Goal: Register for event/course

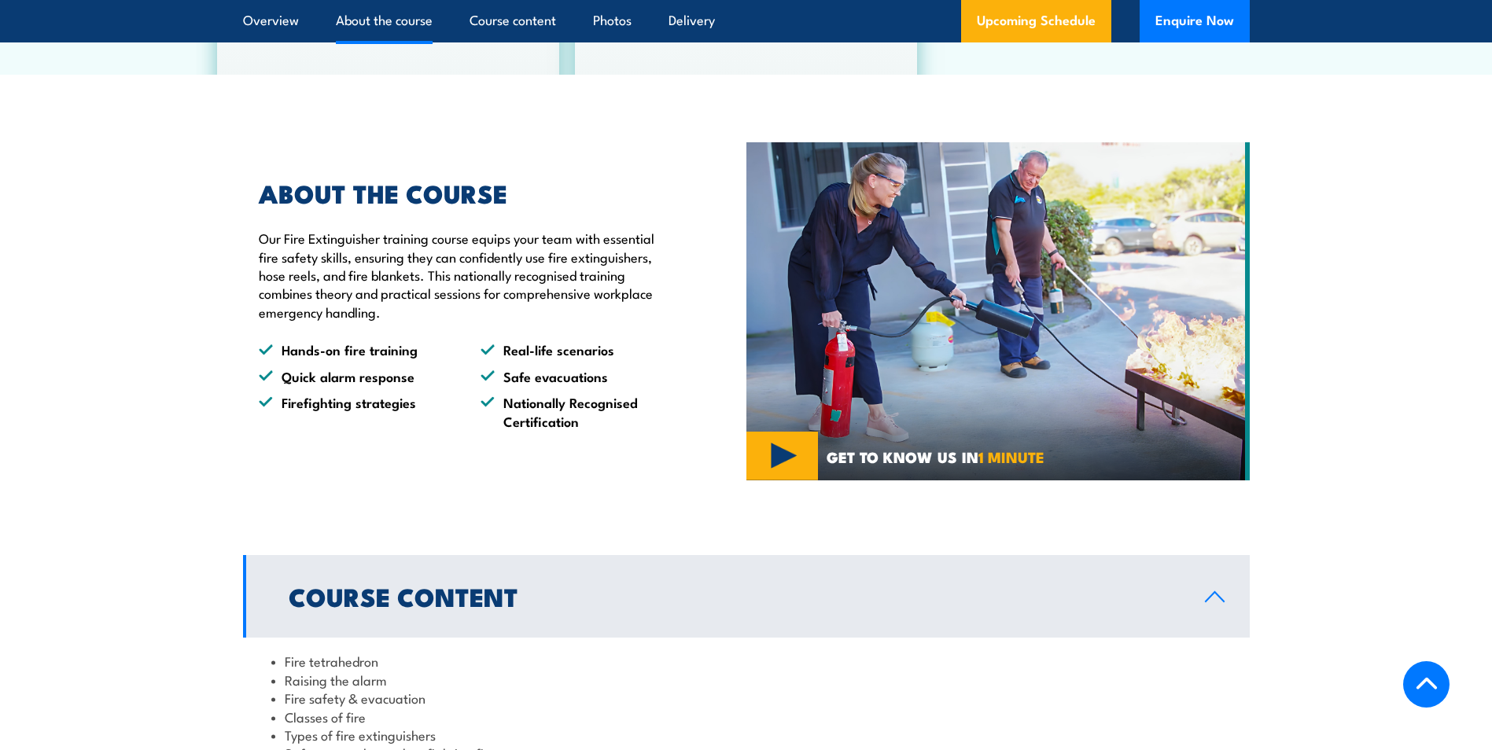
scroll to position [976, 0]
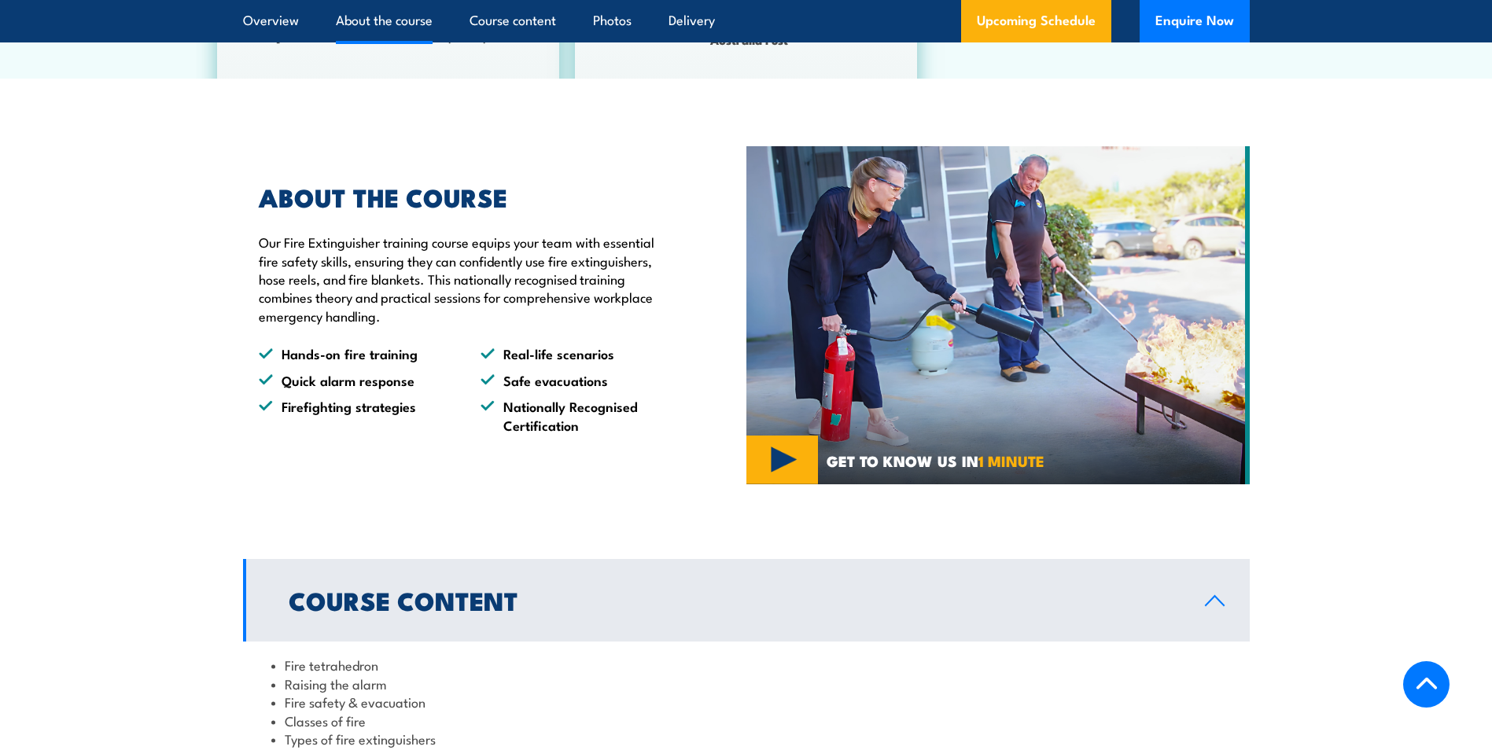
click at [787, 461] on img at bounding box center [997, 315] width 503 height 338
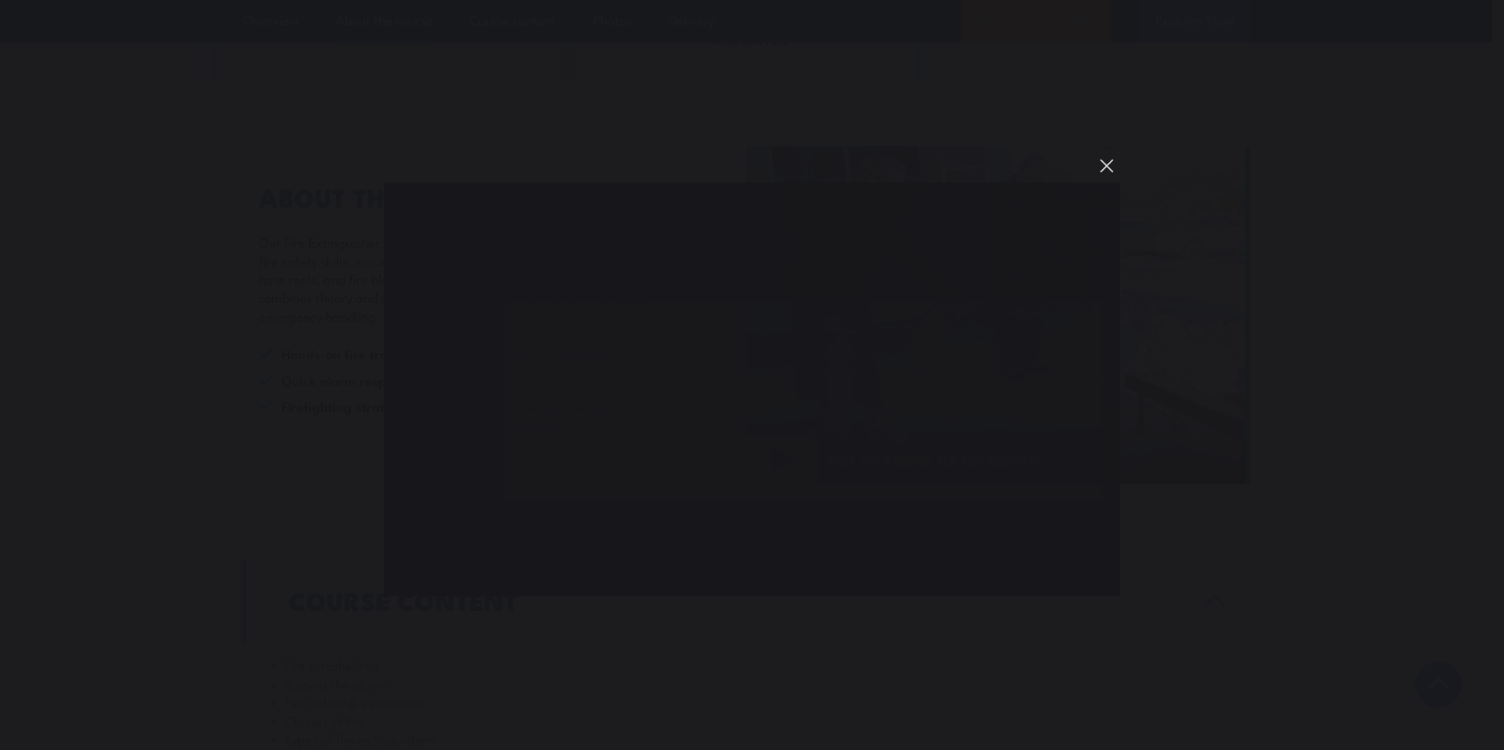
click at [1108, 163] on button "You can close this modal content with the ESC key" at bounding box center [1106, 166] width 27 height 27
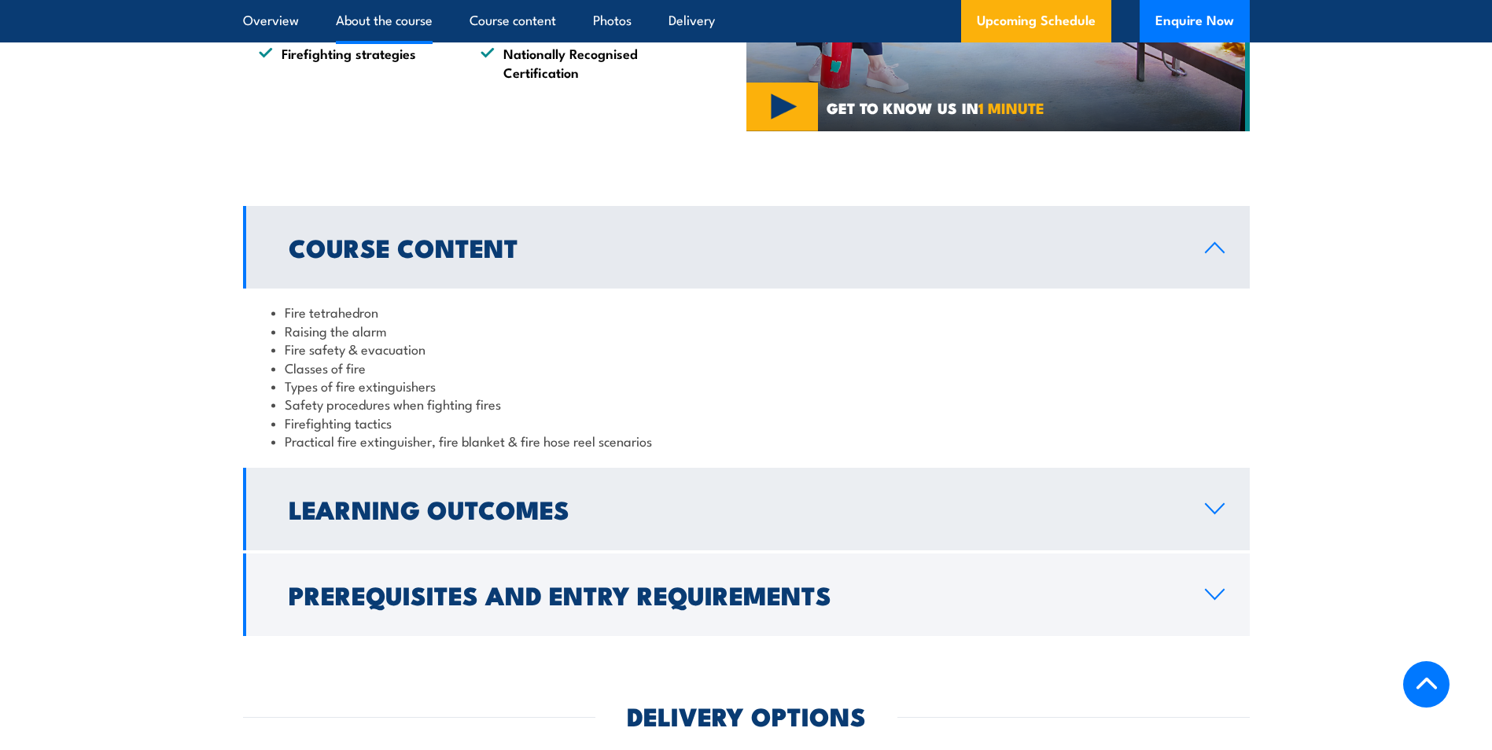
scroll to position [1369, 0]
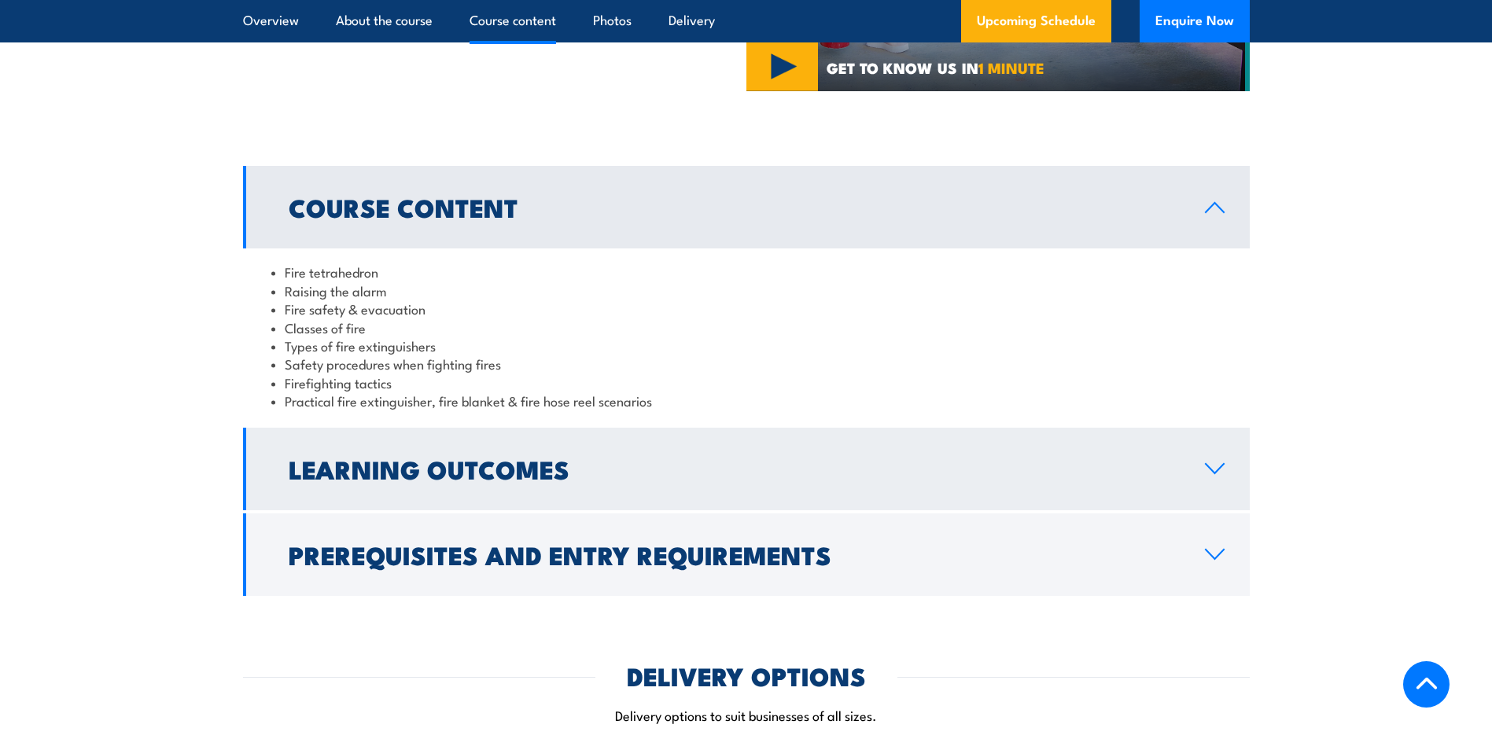
click at [404, 478] on h2 "Learning Outcomes" at bounding box center [734, 469] width 891 height 22
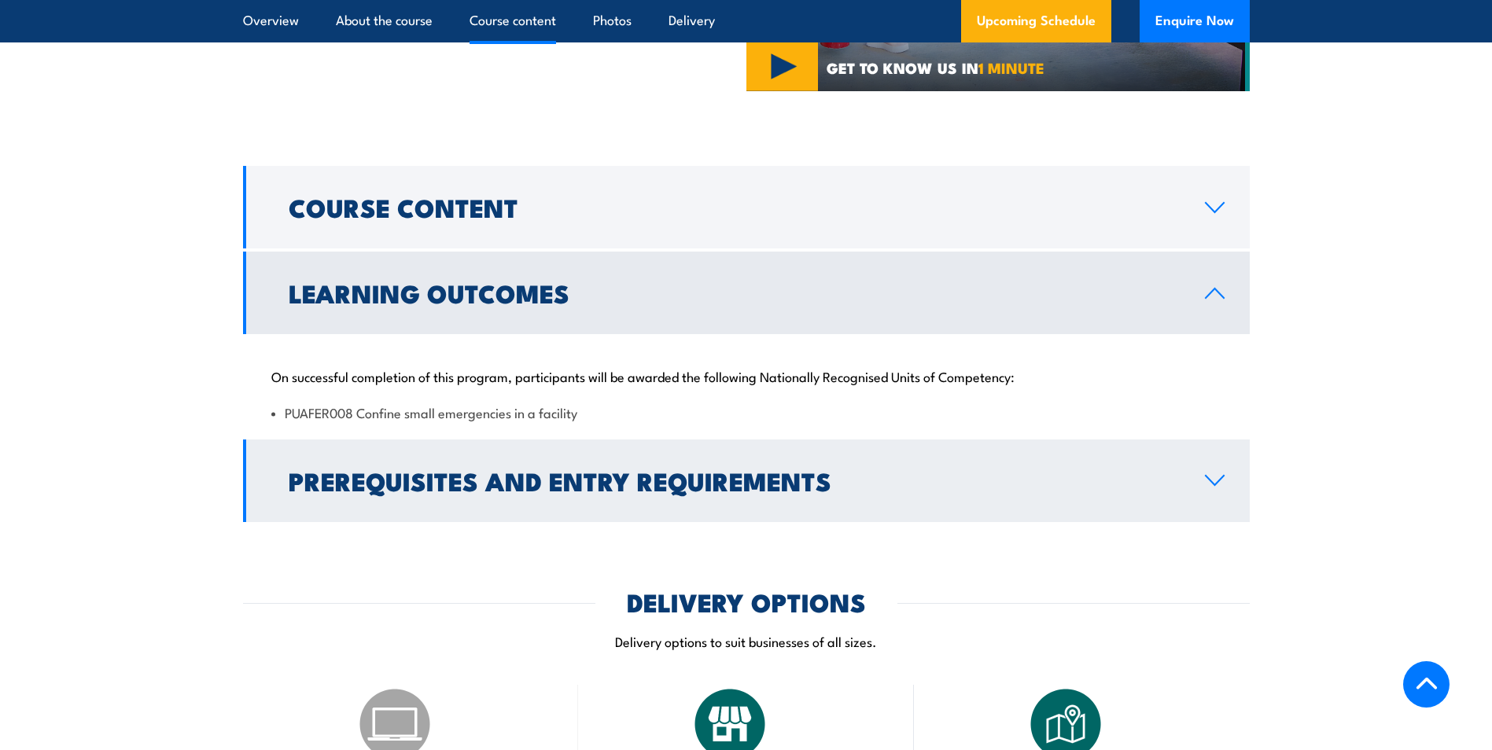
click at [407, 478] on h2 "Prerequisites and Entry Requirements" at bounding box center [734, 481] width 891 height 22
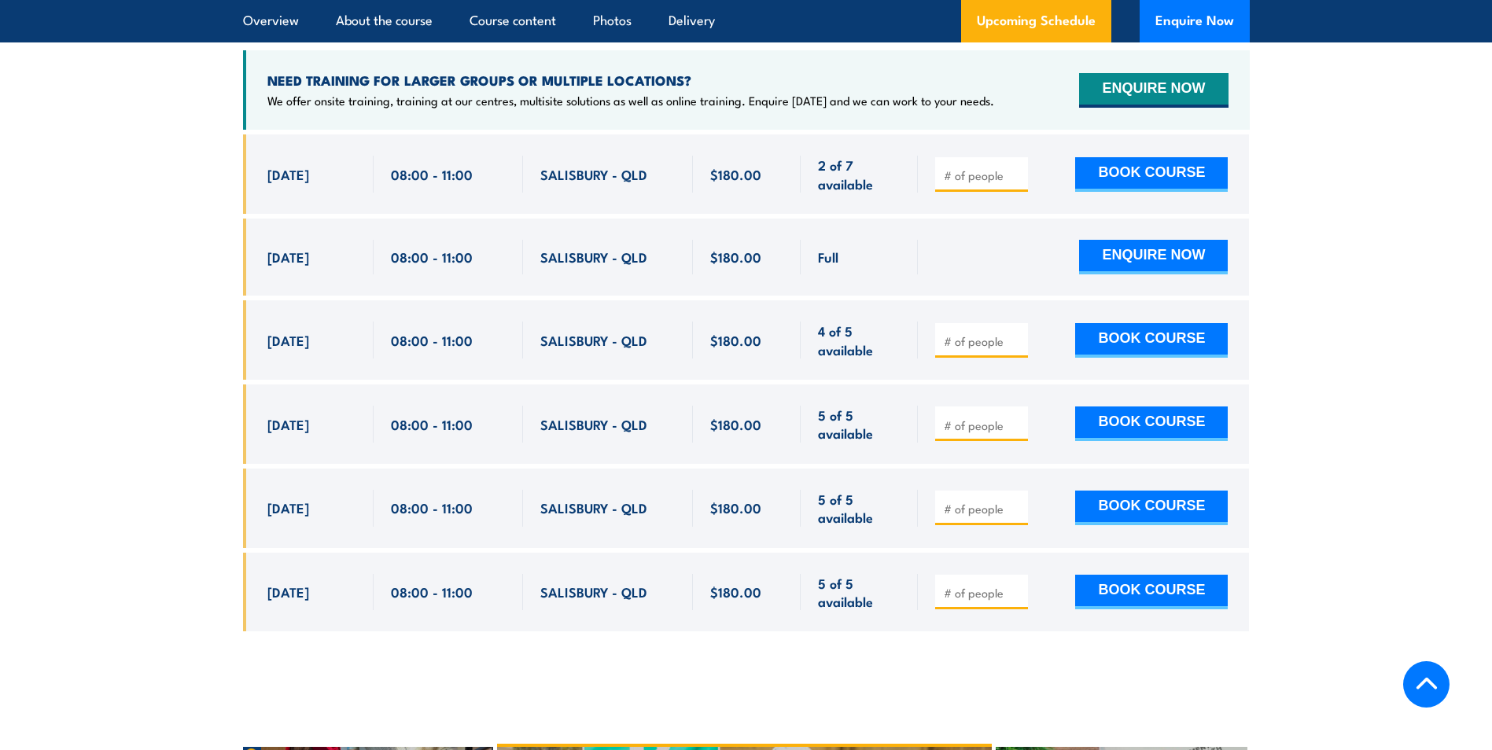
scroll to position [2785, 0]
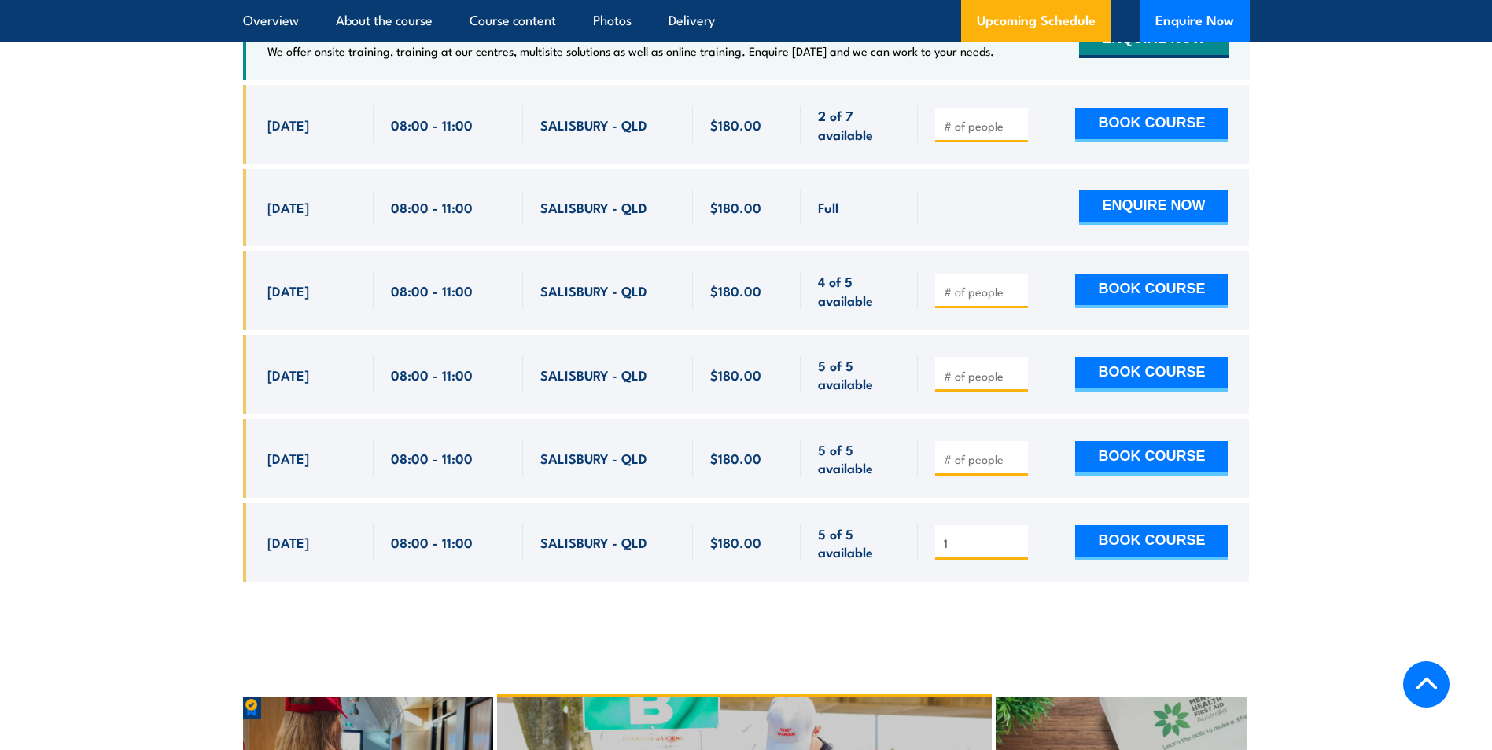
click at [1015, 536] on input "1" at bounding box center [983, 544] width 79 height 16
click at [1015, 536] on input "2" at bounding box center [983, 544] width 79 height 16
click at [1015, 536] on input "3" at bounding box center [983, 544] width 79 height 16
click at [1015, 536] on input "4" at bounding box center [983, 544] width 79 height 16
type input "5"
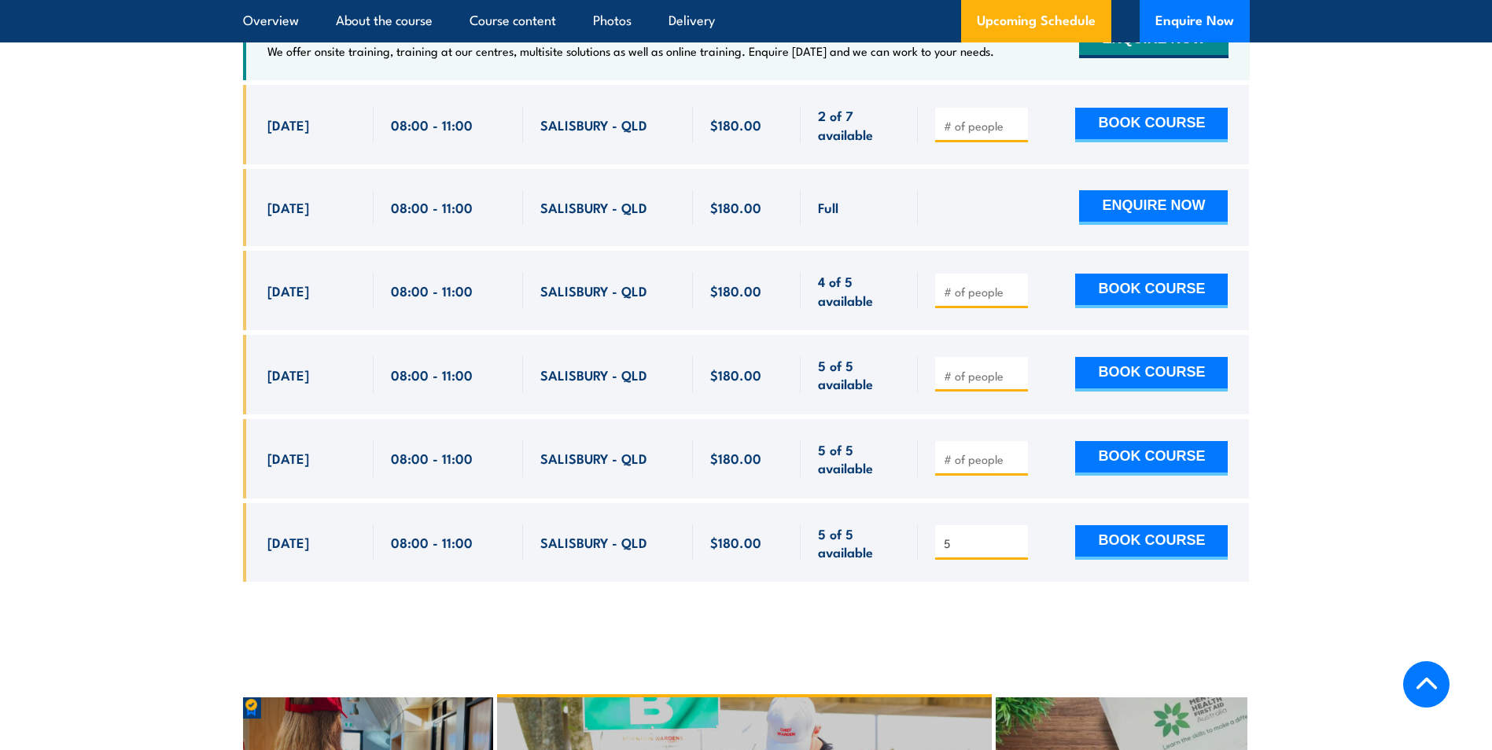
click at [1015, 536] on input "5" at bounding box center [983, 544] width 79 height 16
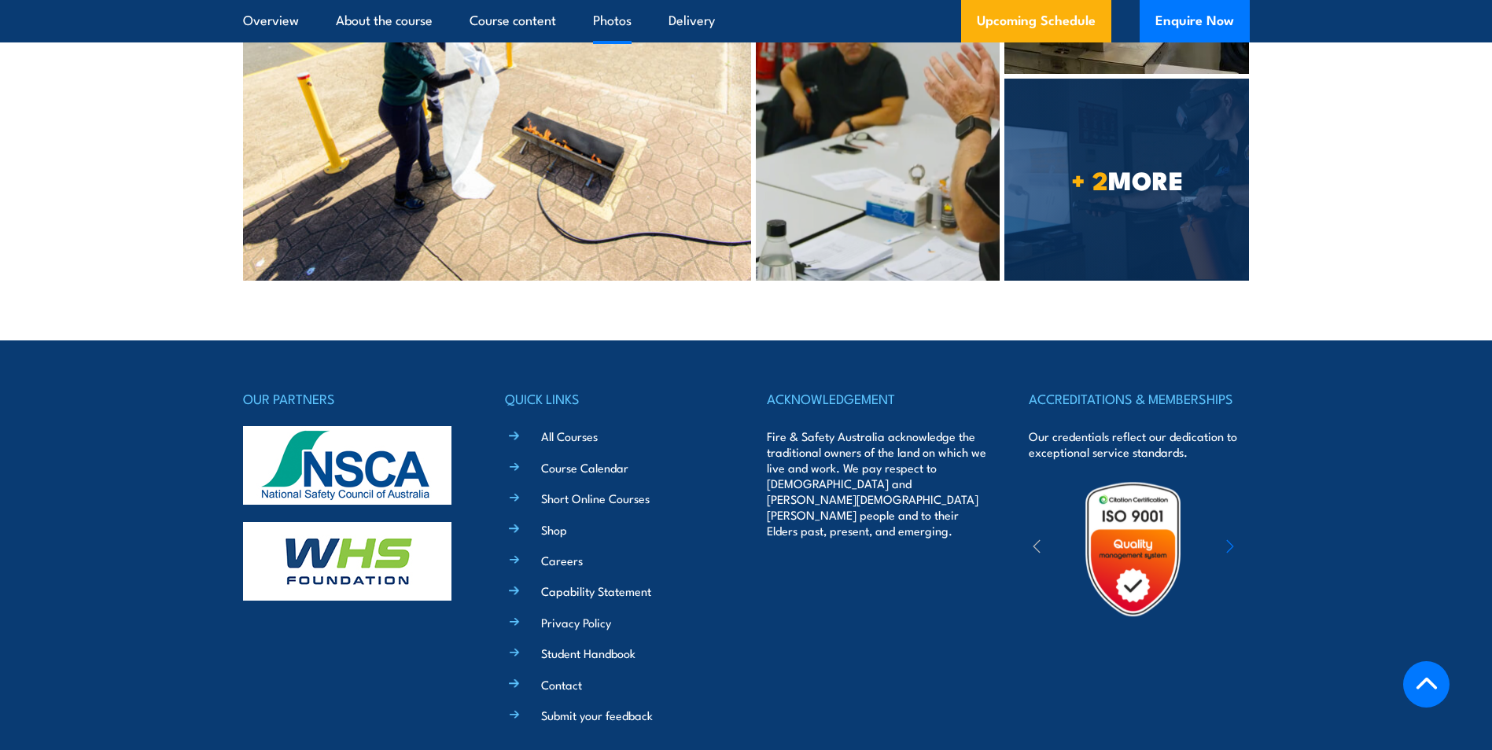
scroll to position [4280, 0]
